Goal: Task Accomplishment & Management: Manage account settings

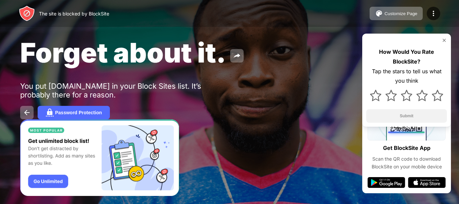
click at [87, 14] on div "The site is blocked by BlockSite" at bounding box center [74, 14] width 70 height 6
click at [433, 14] on img at bounding box center [433, 13] width 8 height 8
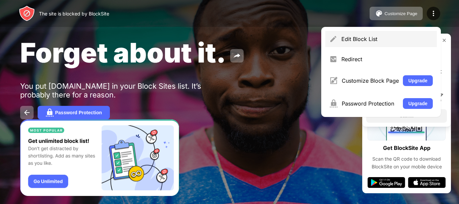
click at [378, 40] on div "Edit Block List" at bounding box center [386, 39] width 91 height 7
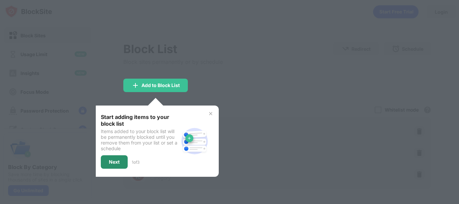
click at [118, 161] on div "Next" at bounding box center [114, 161] width 11 height 5
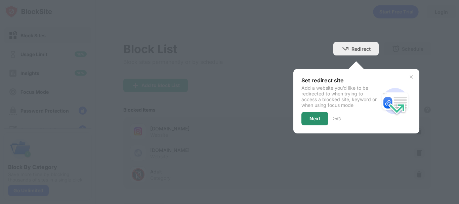
click at [309, 116] on div "Next" at bounding box center [314, 118] width 11 height 5
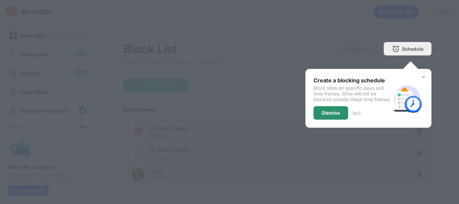
click at [321, 115] on div "Dismiss" at bounding box center [330, 112] width 18 height 5
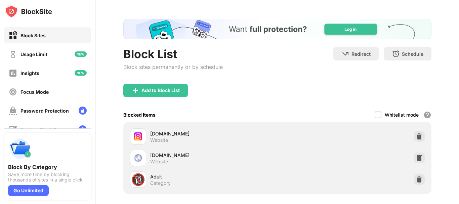
scroll to position [90, 0]
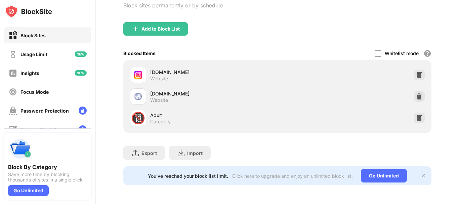
click at [209, 93] on div "[DOMAIN_NAME] Website" at bounding box center [213, 96] width 127 height 13
click at [420, 173] on img at bounding box center [422, 175] width 5 height 5
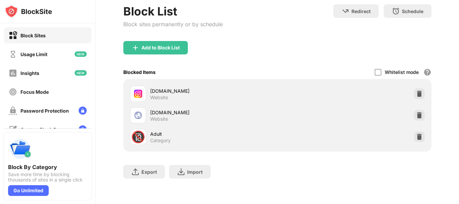
click at [44, 34] on div "Block Sites" at bounding box center [32, 36] width 25 height 6
click at [416, 90] on img at bounding box center [419, 93] width 7 height 7
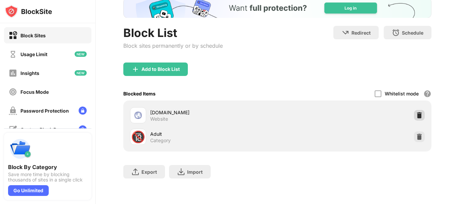
click at [416, 112] on img at bounding box center [419, 115] width 7 height 7
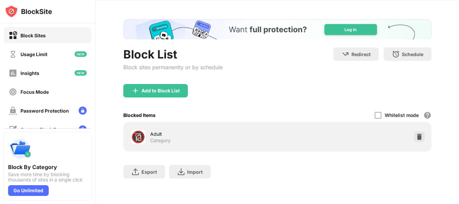
scroll to position [28, 0]
click at [416, 134] on img at bounding box center [419, 136] width 7 height 7
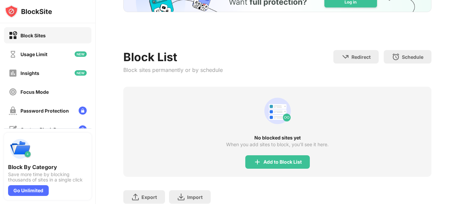
scroll to position [0, 0]
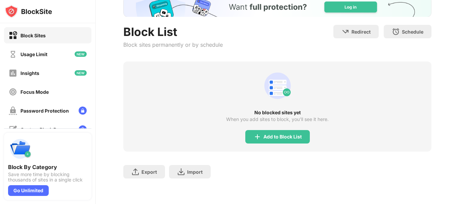
click at [26, 167] on div "Block By Category" at bounding box center [47, 166] width 79 height 7
click at [54, 31] on div "Block Sites" at bounding box center [47, 35] width 87 height 16
click at [49, 34] on div "Block Sites" at bounding box center [47, 35] width 87 height 16
